Goal: Information Seeking & Learning: Learn about a topic

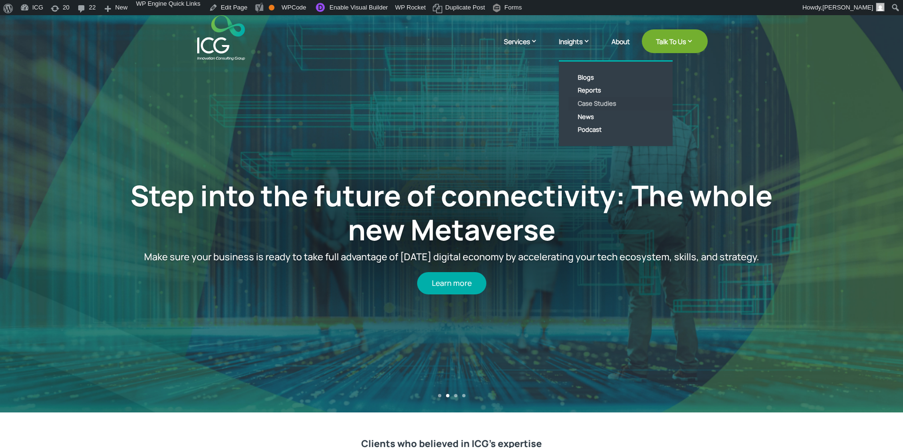
click at [592, 102] on link "Case Studies" at bounding box center [622, 103] width 109 height 13
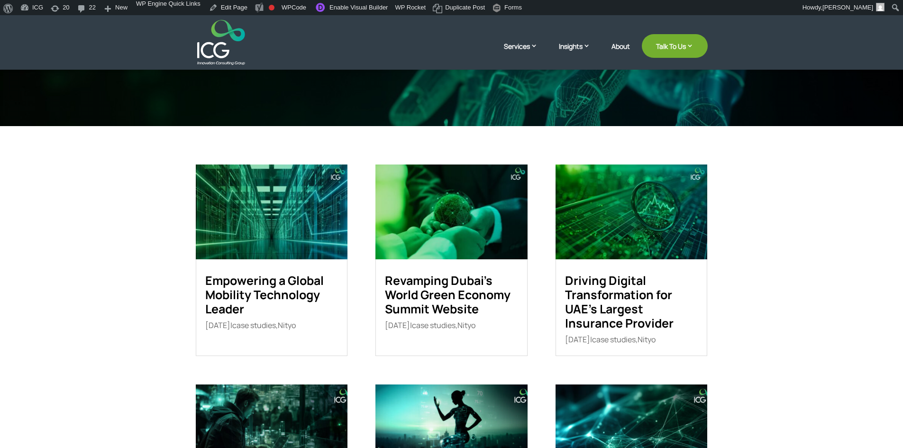
click at [311, 259] on img at bounding box center [272, 211] width 152 height 95
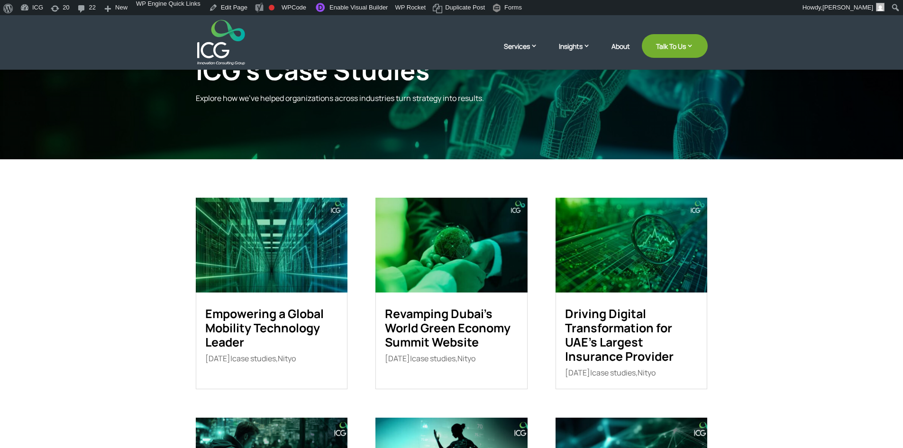
click at [312, 270] on img at bounding box center [272, 245] width 152 height 95
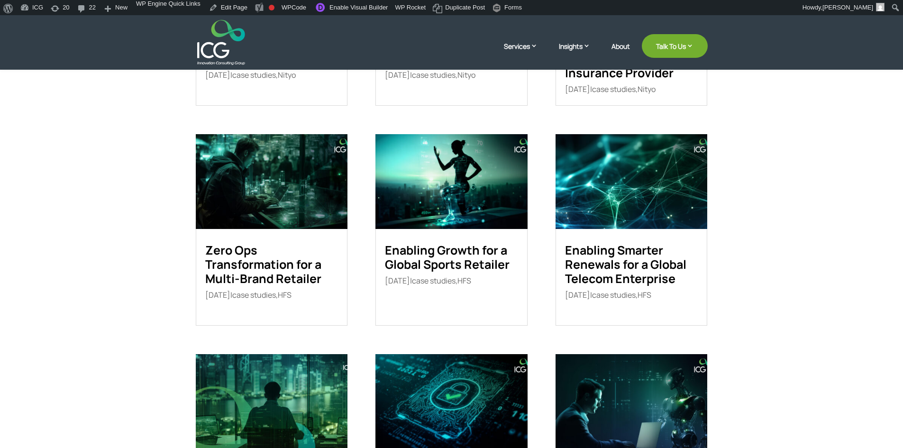
scroll to position [379, 0]
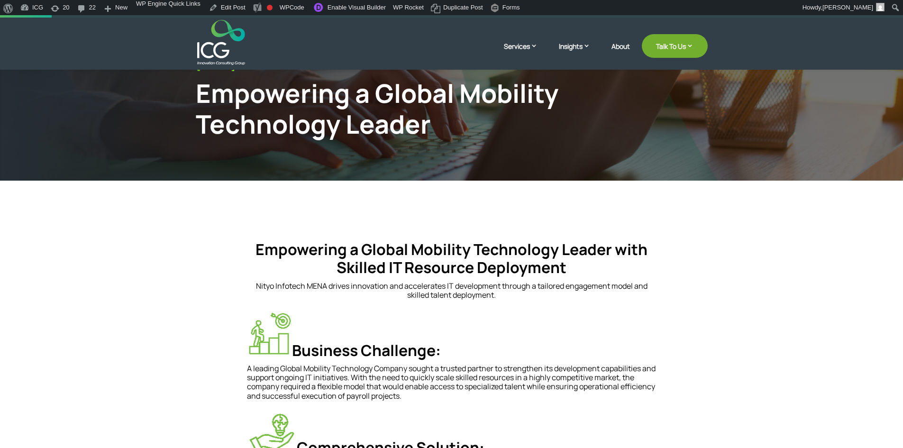
scroll to position [95, 0]
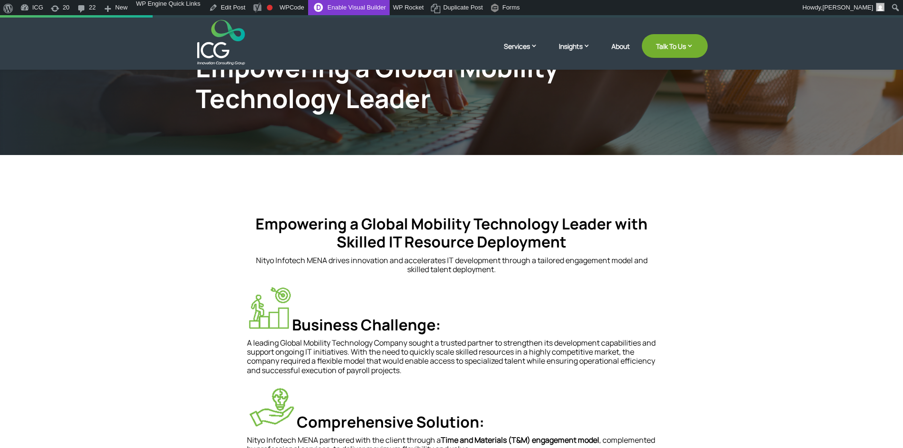
click at [355, 8] on link "Enable Visual Builder" at bounding box center [349, 7] width 82 height 15
